Goal: Find specific page/section: Find specific page/section

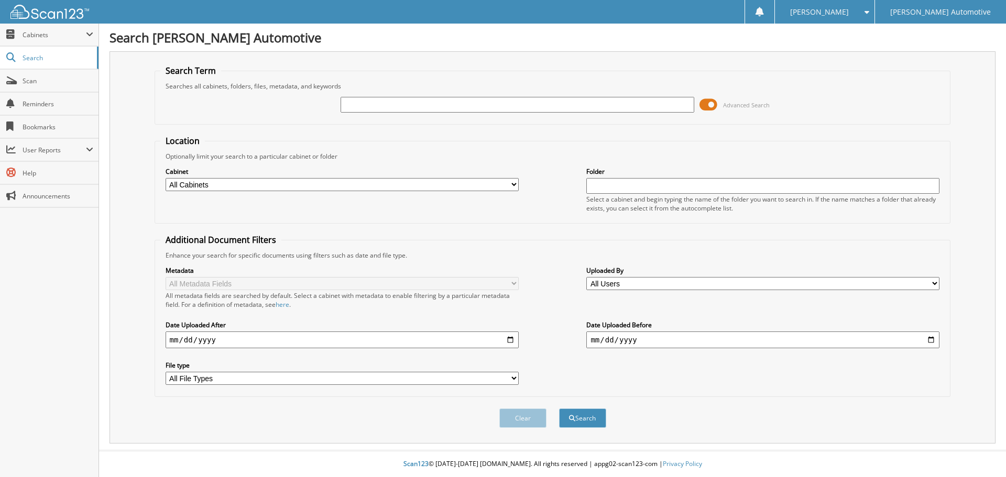
paste input "473771"
type input "473771"
click at [581, 425] on button "Search" at bounding box center [582, 418] width 47 height 19
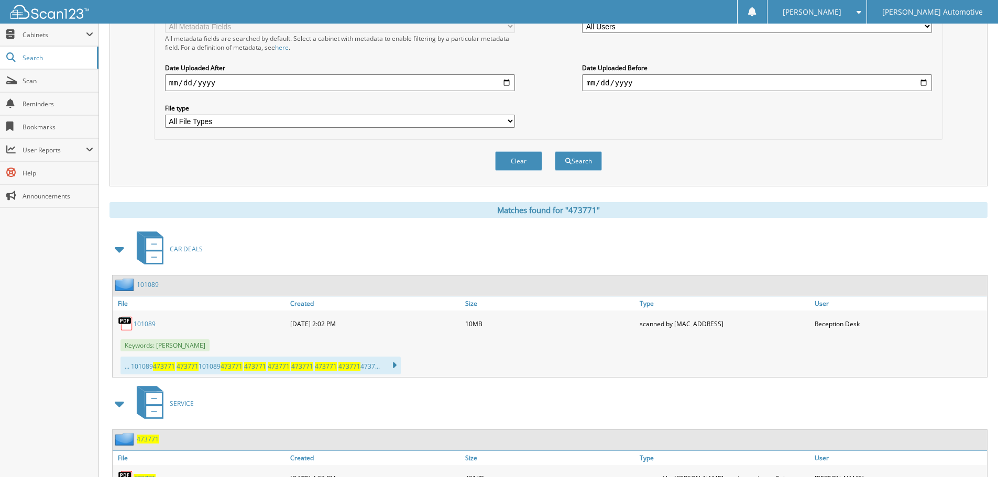
scroll to position [304, 0]
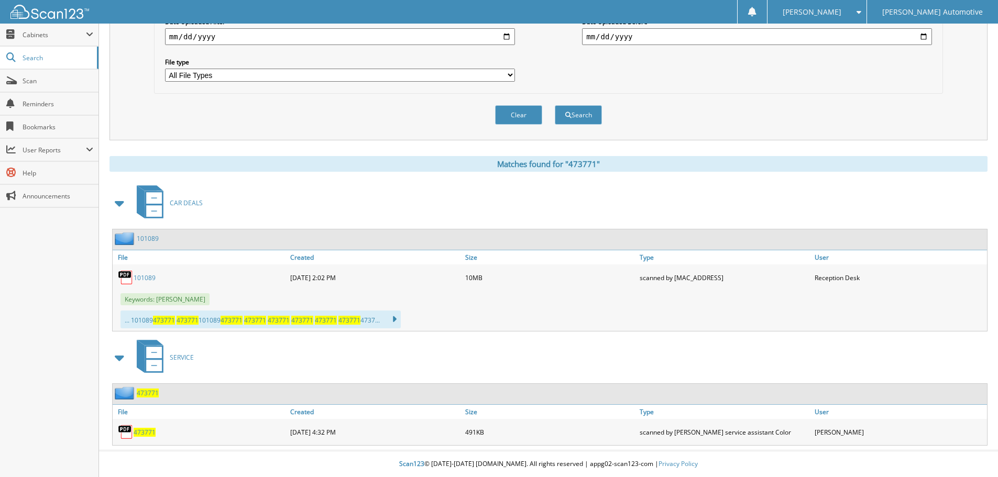
click at [142, 276] on link "101089" at bounding box center [145, 277] width 22 height 9
click at [144, 276] on link "101089" at bounding box center [145, 277] width 22 height 9
click at [142, 278] on link "101089" at bounding box center [145, 277] width 22 height 9
